Goal: Information Seeking & Learning: Learn about a topic

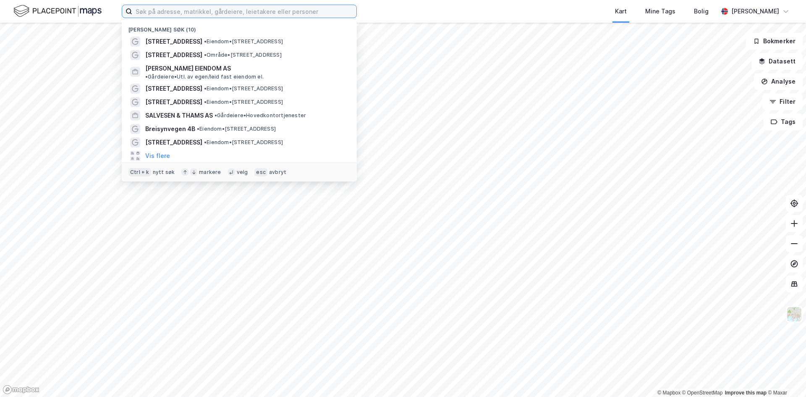
click at [161, 12] on input at bounding box center [244, 11] width 224 height 13
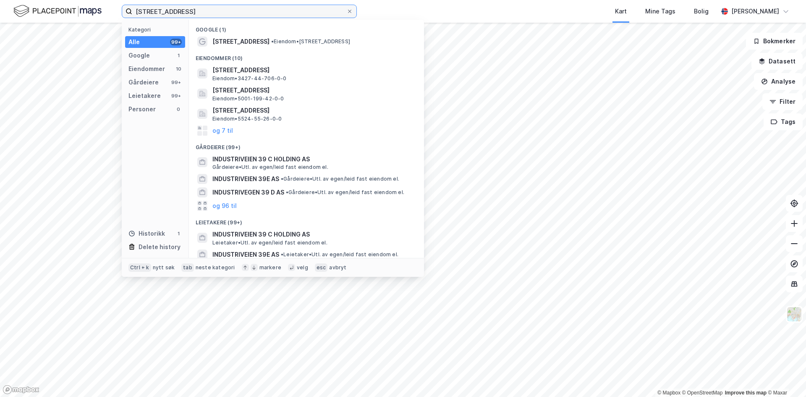
type input "[STREET_ADDRESS]"
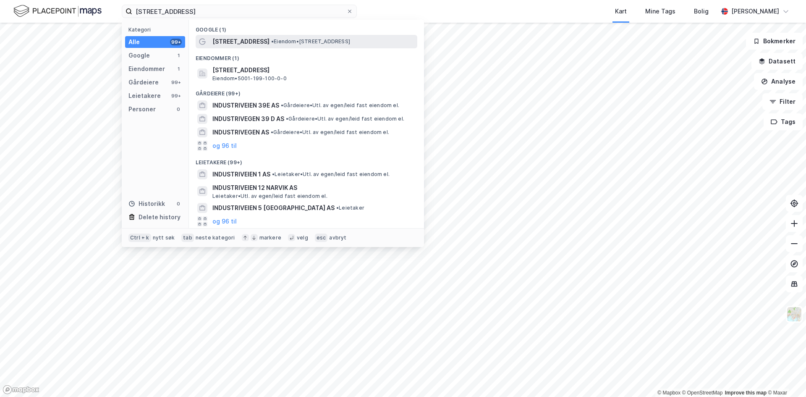
click at [239, 43] on span "[STREET_ADDRESS]" at bounding box center [240, 42] width 57 height 10
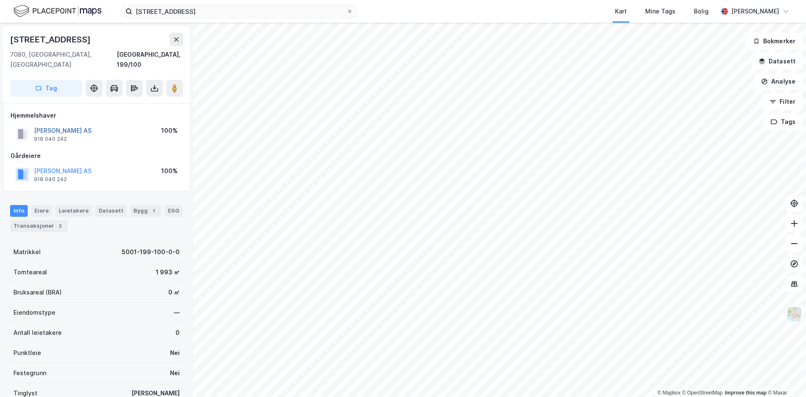
click at [0, 0] on button "[PERSON_NAME] AS" at bounding box center [0, 0] width 0 height 0
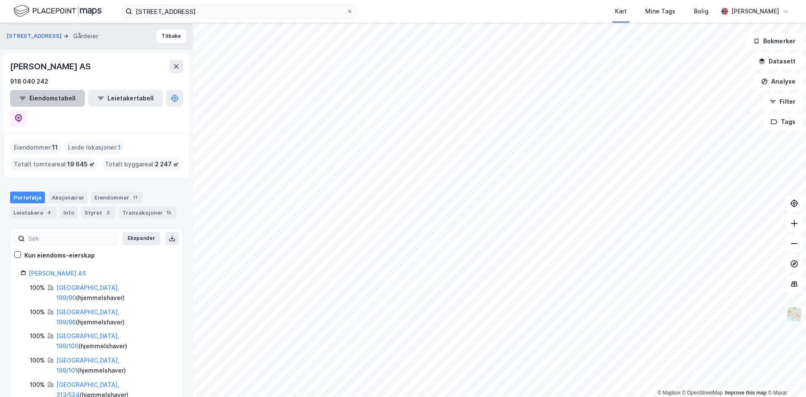
click at [55, 101] on button "Eiendomstabell" at bounding box center [47, 98] width 75 height 17
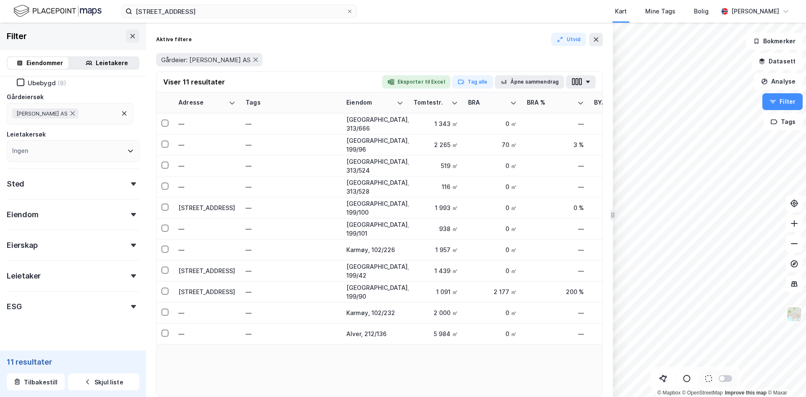
scroll to position [74, 0]
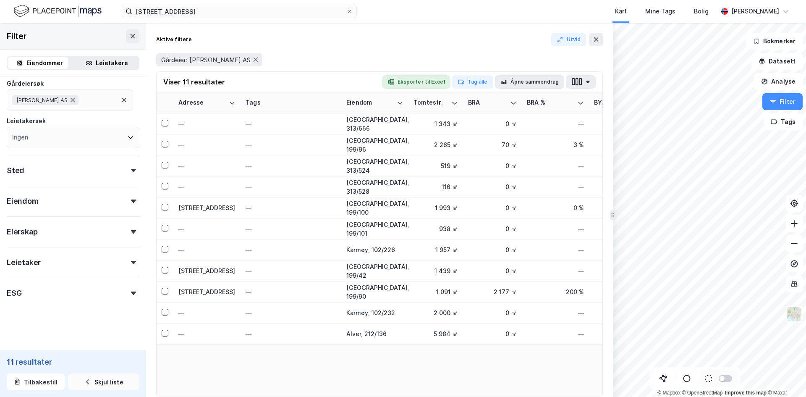
click at [102, 383] on button "Skjul liste" at bounding box center [103, 381] width 71 height 17
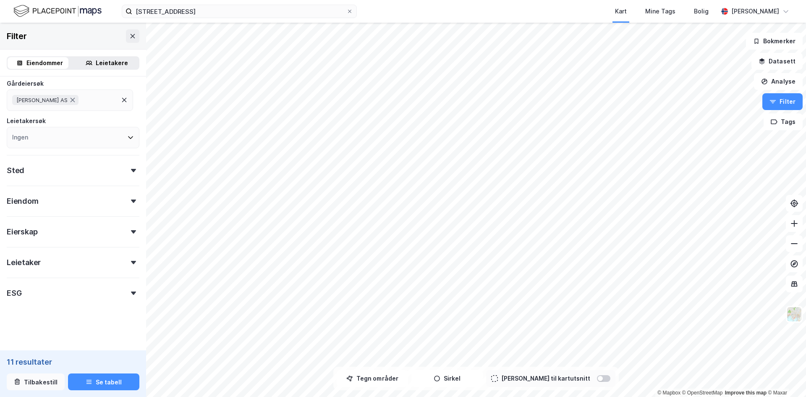
click at [32, 379] on button "Tilbakestill" at bounding box center [36, 381] width 58 height 17
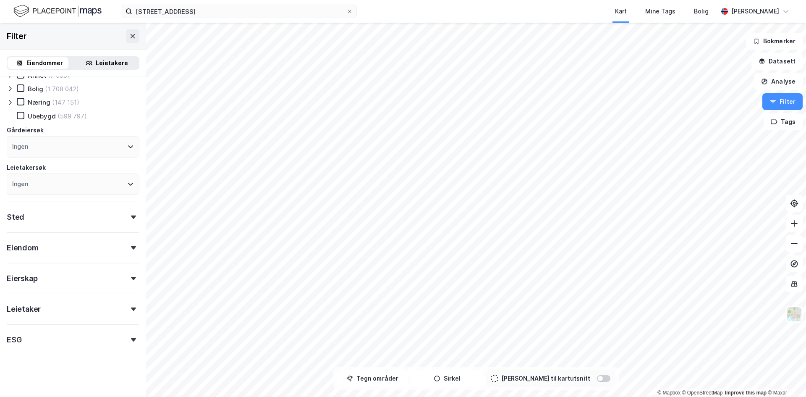
scroll to position [27, 0]
